Goal: Find contact information: Find contact information

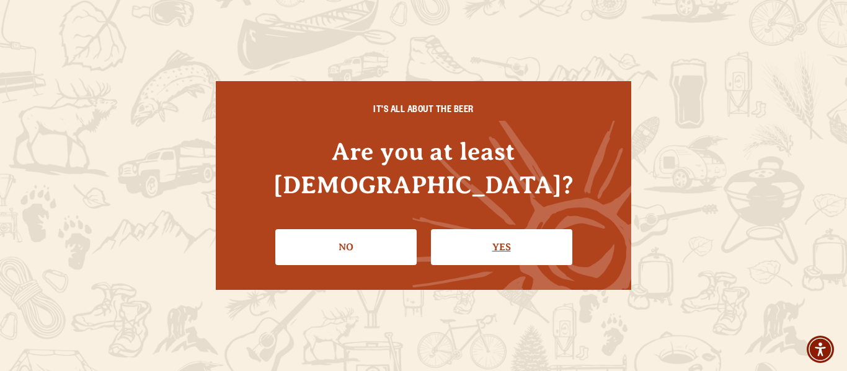
click at [486, 229] on link "Yes" at bounding box center [501, 247] width 141 height 36
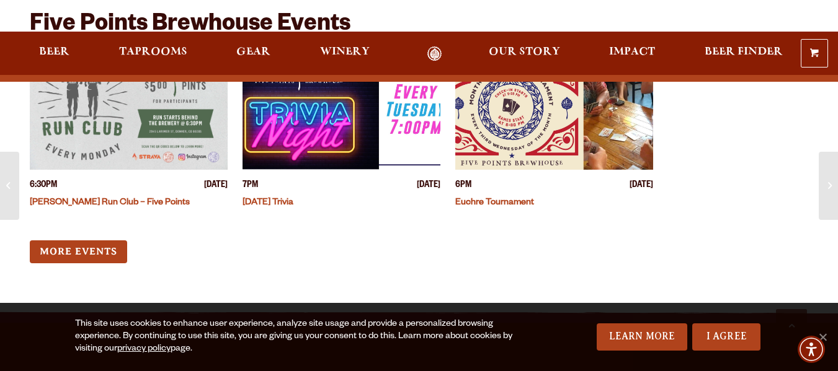
scroll to position [3782, 0]
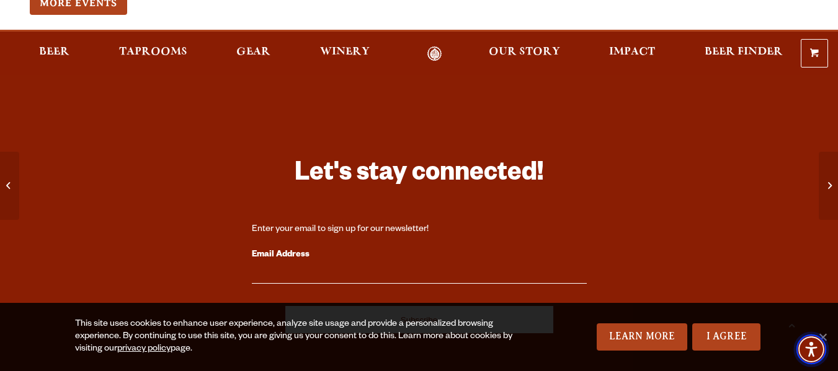
click at [826, 335] on img "Accessibility Menu" at bounding box center [811, 350] width 30 height 30
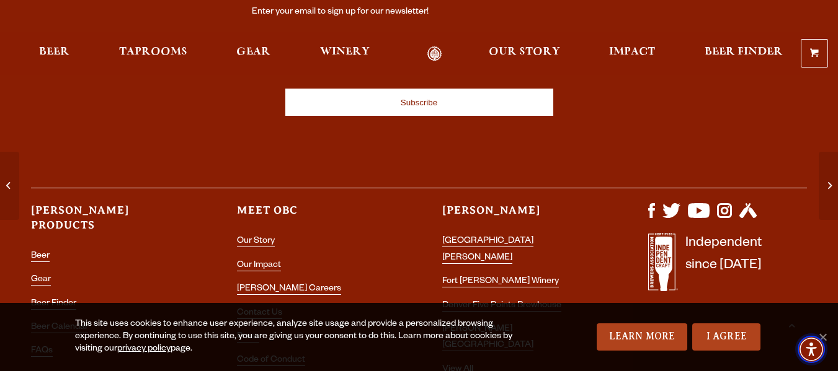
scroll to position [4029, 0]
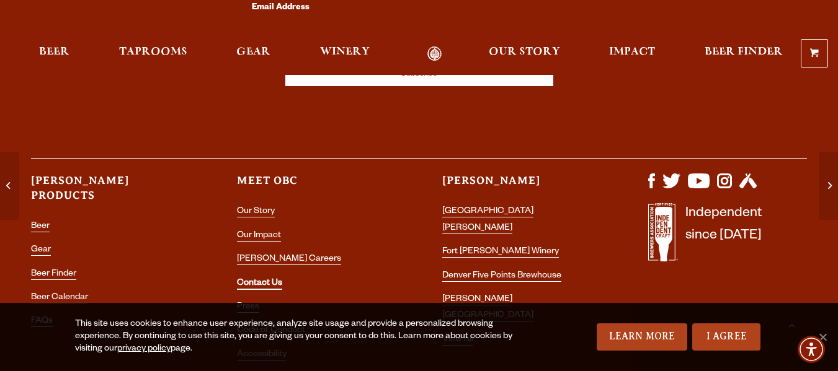
click at [257, 279] on link "Contact Us" at bounding box center [259, 284] width 45 height 11
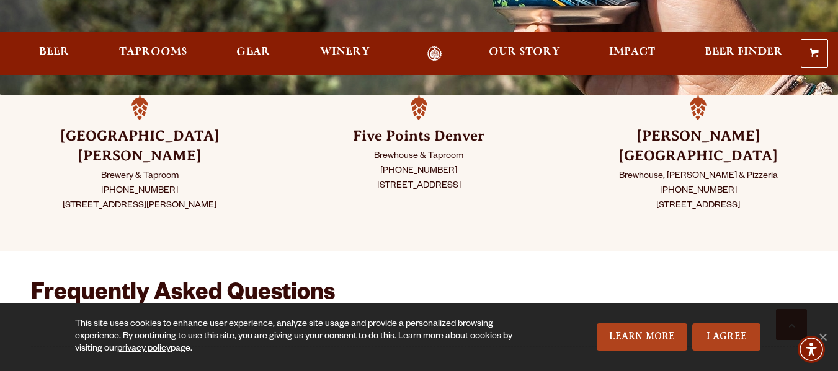
scroll to position [372, 0]
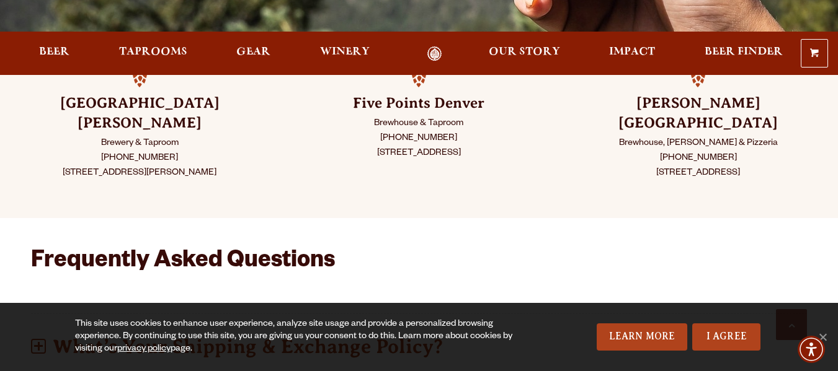
drag, startPoint x: 481, startPoint y: 102, endPoint x: 380, endPoint y: 101, distance: 100.4
click at [380, 117] on p "Brewhouse & Taproom (720) 795-7862 2945 Larimer St. Denver, CO 80205" at bounding box center [418, 139] width 217 height 45
copy p "(720) 795-7862"
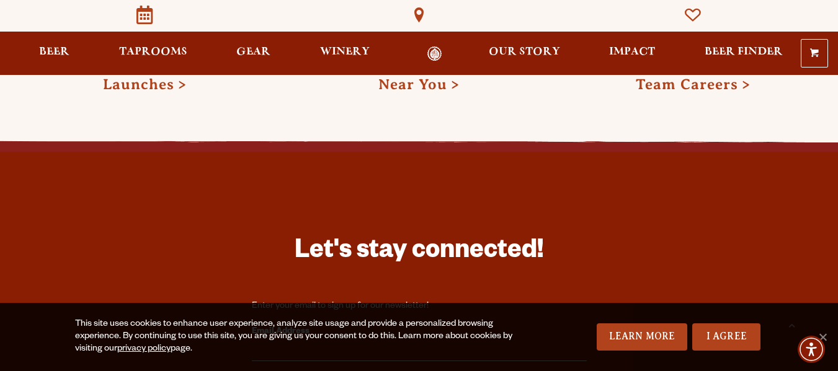
scroll to position [2480, 0]
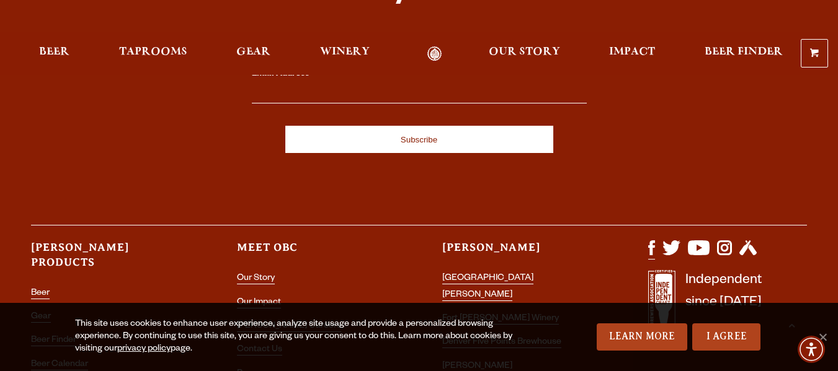
click at [651, 241] on img "Visit us on Facebook" at bounding box center [651, 248] width 7 height 15
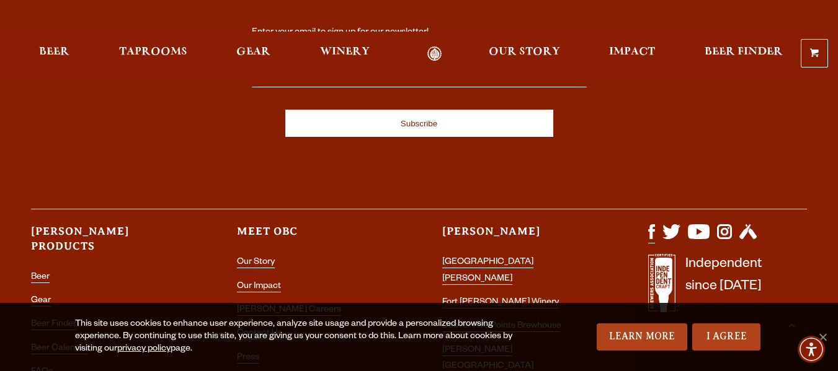
scroll to position [2542, 0]
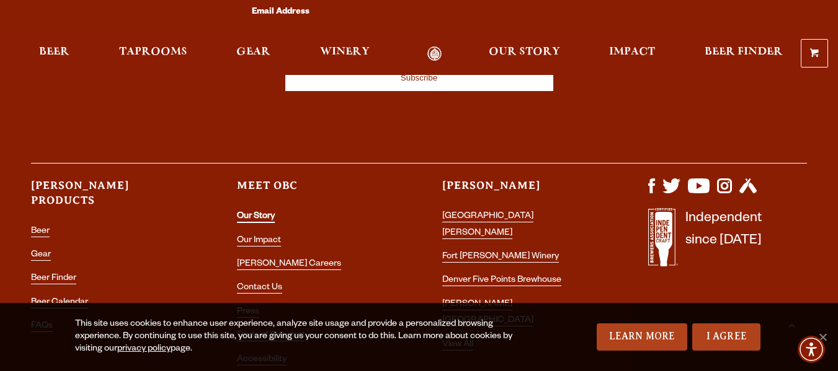
click at [255, 212] on link "Our Story" at bounding box center [256, 217] width 38 height 11
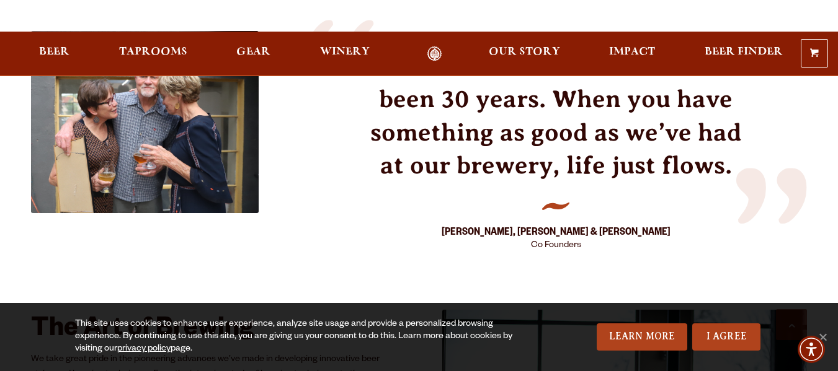
scroll to position [1860, 0]
